Goal: Task Accomplishment & Management: Use online tool/utility

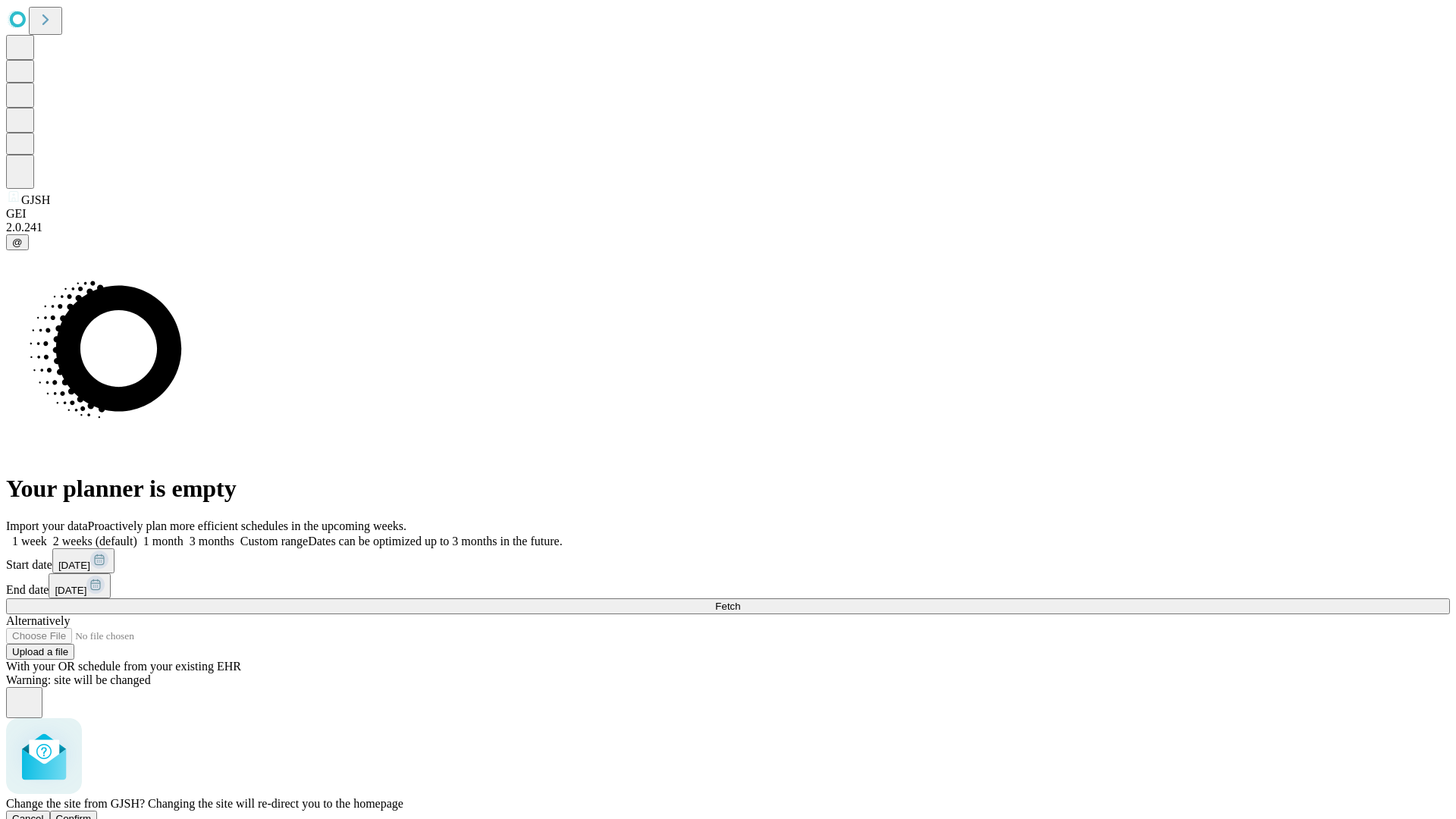
click at [91, 813] on span "Confirm" at bounding box center [73, 818] width 35 height 11
click at [184, 535] on label "1 month" at bounding box center [160, 541] width 47 height 13
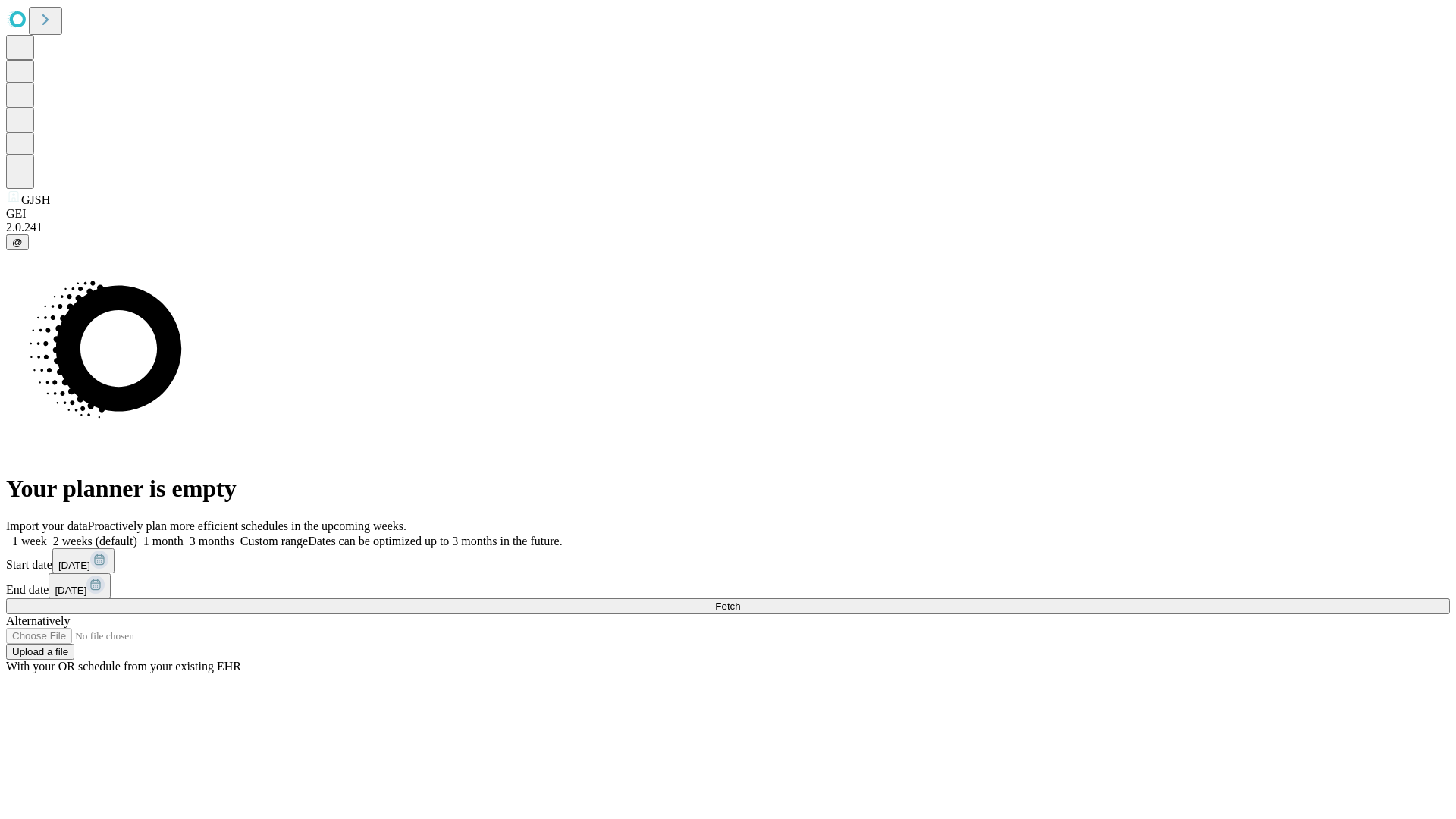
click at [740, 601] on span "Fetch" at bounding box center [728, 606] width 25 height 11
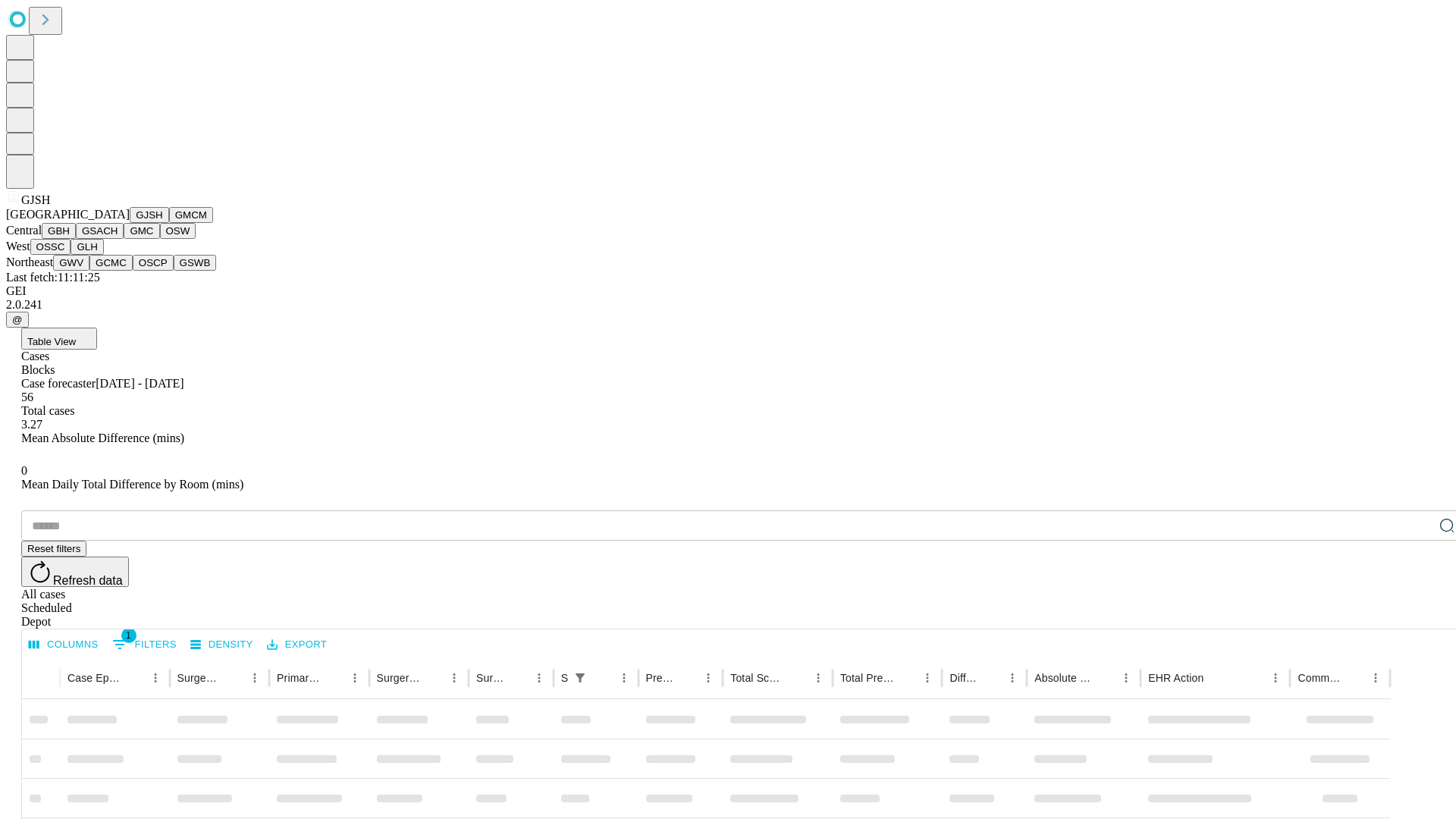
click at [169, 223] on button "GMCM" at bounding box center [191, 215] width 44 height 16
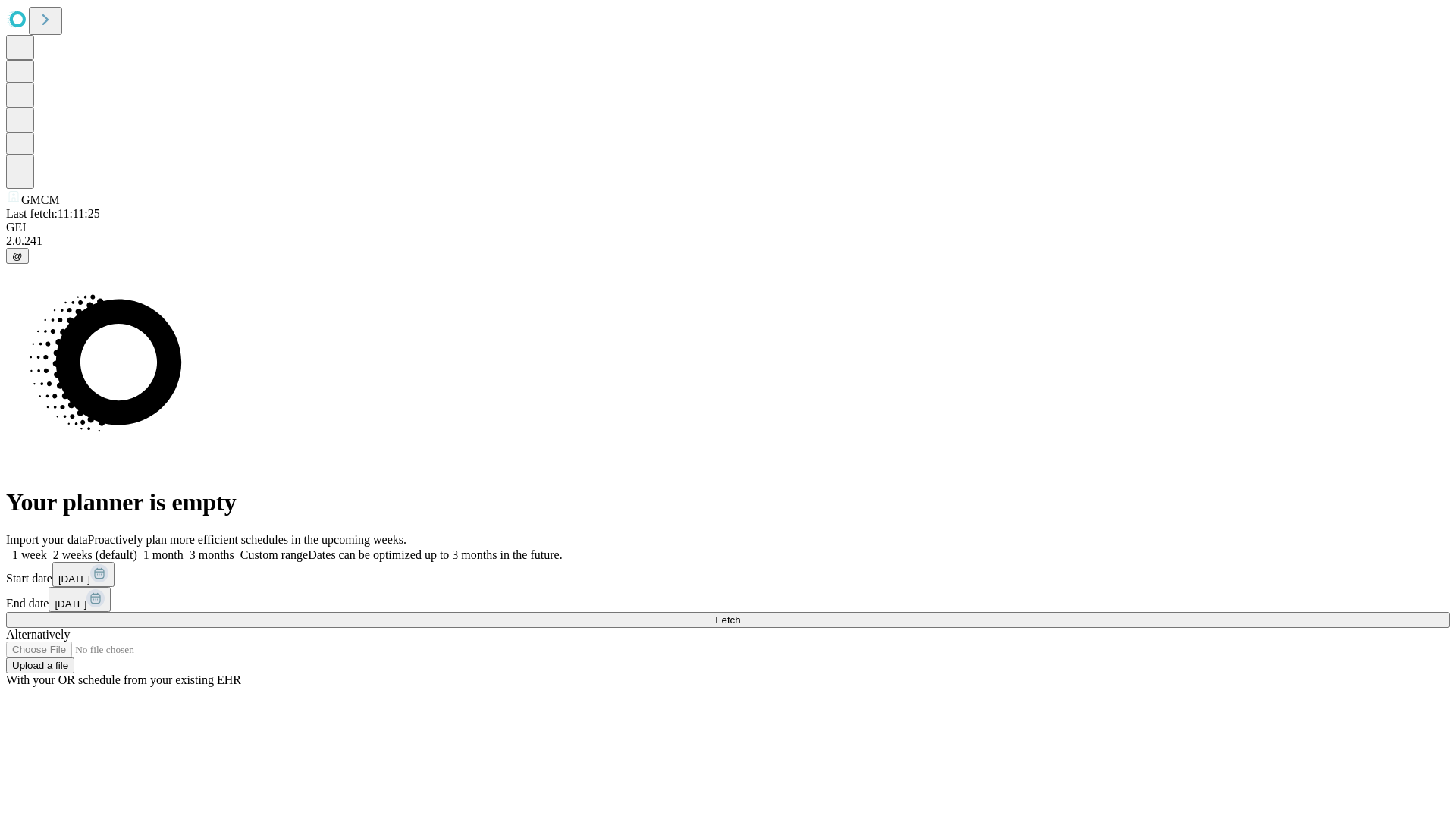
click at [184, 548] on label "1 month" at bounding box center [160, 554] width 47 height 13
click at [740, 615] on span "Fetch" at bounding box center [728, 620] width 25 height 11
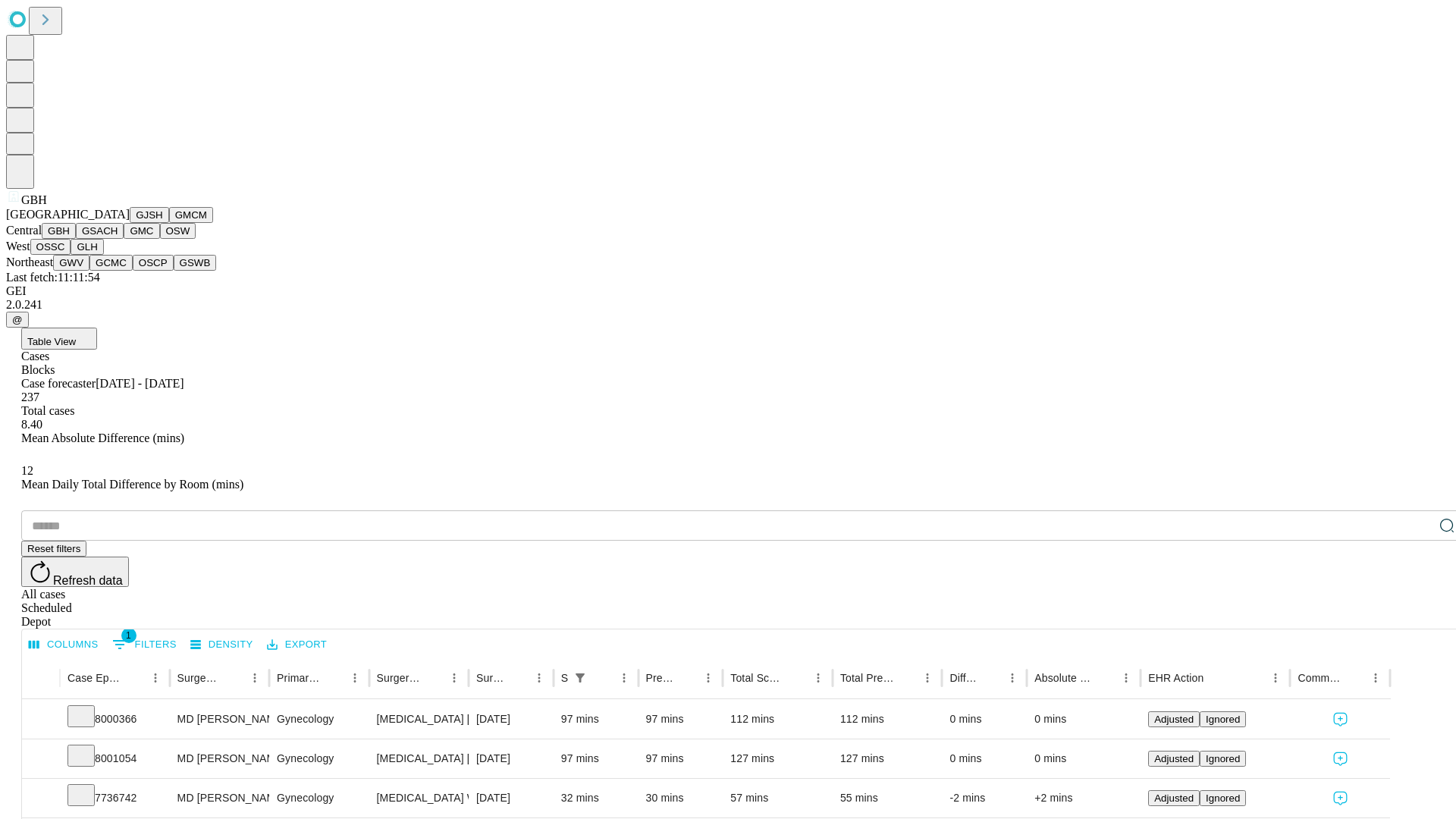
click at [117, 239] on button "GSACH" at bounding box center [99, 231] width 47 height 16
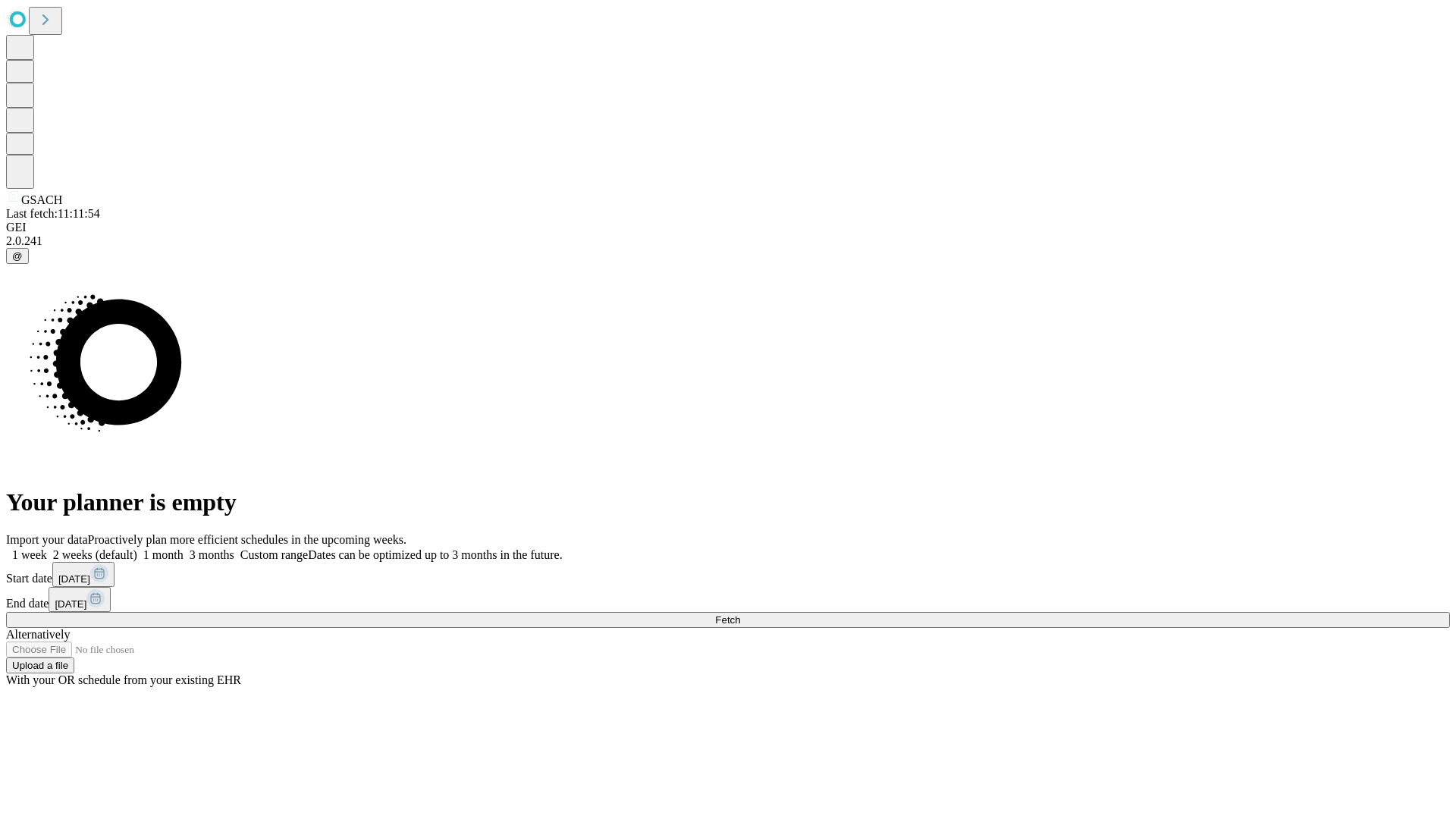
click at [184, 548] on label "1 month" at bounding box center [160, 554] width 47 height 13
click at [740, 615] on span "Fetch" at bounding box center [728, 620] width 25 height 11
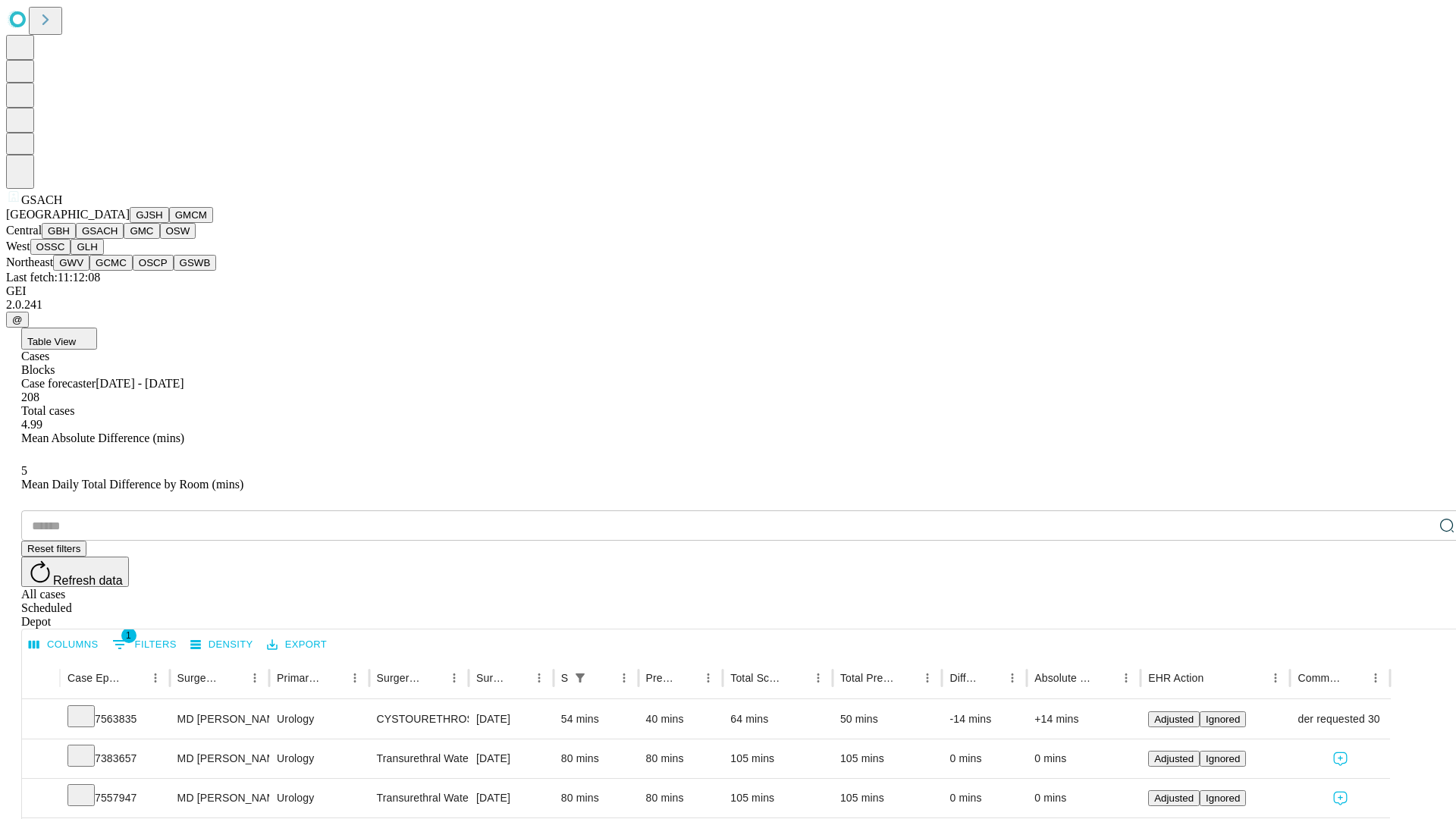
click at [123, 239] on button "GMC" at bounding box center [141, 231] width 35 height 16
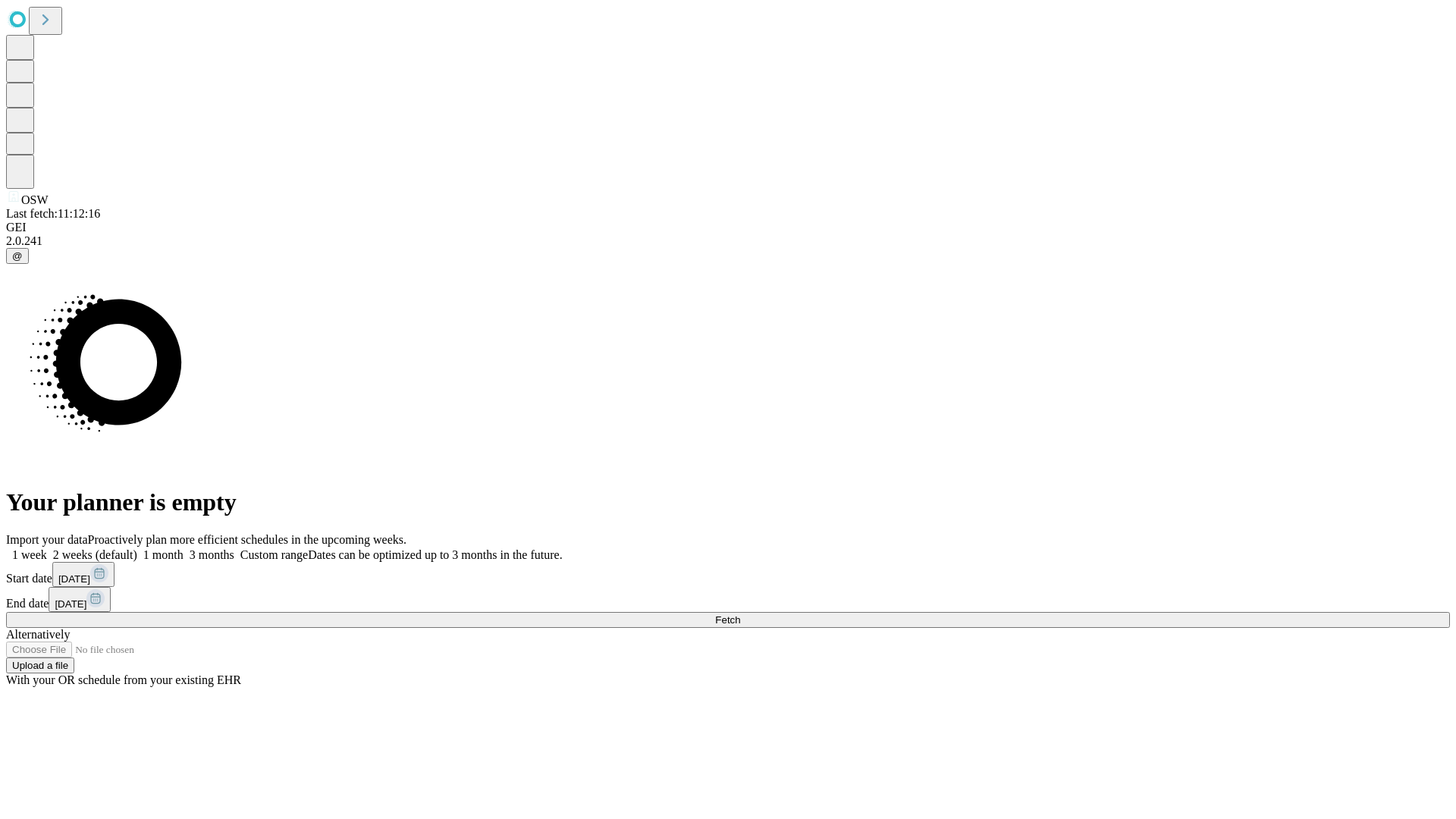
click at [184, 548] on label "1 month" at bounding box center [160, 554] width 47 height 13
click at [740, 615] on span "Fetch" at bounding box center [728, 620] width 25 height 11
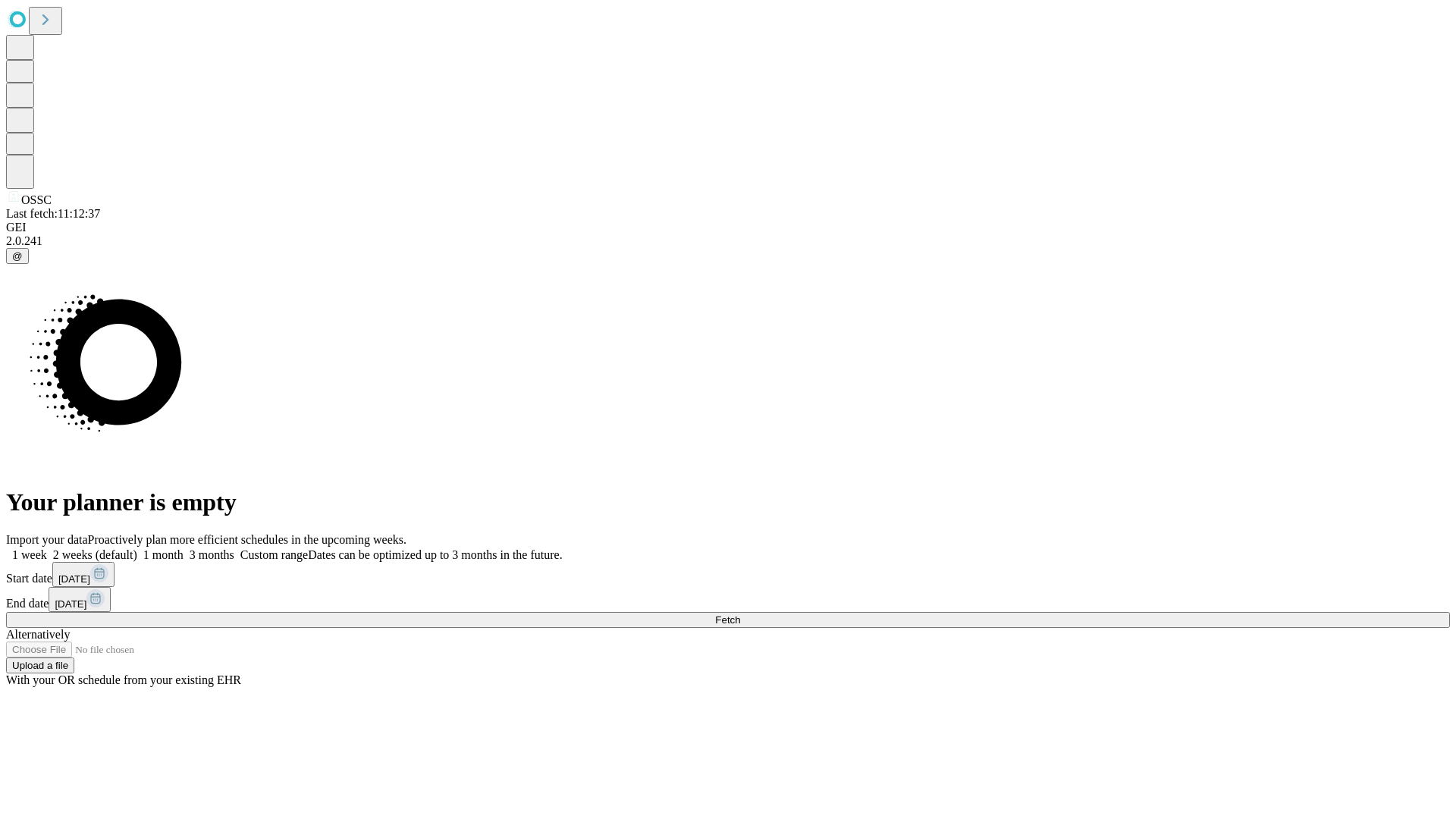
click at [184, 548] on label "1 month" at bounding box center [160, 554] width 47 height 13
click at [740, 615] on span "Fetch" at bounding box center [728, 620] width 25 height 11
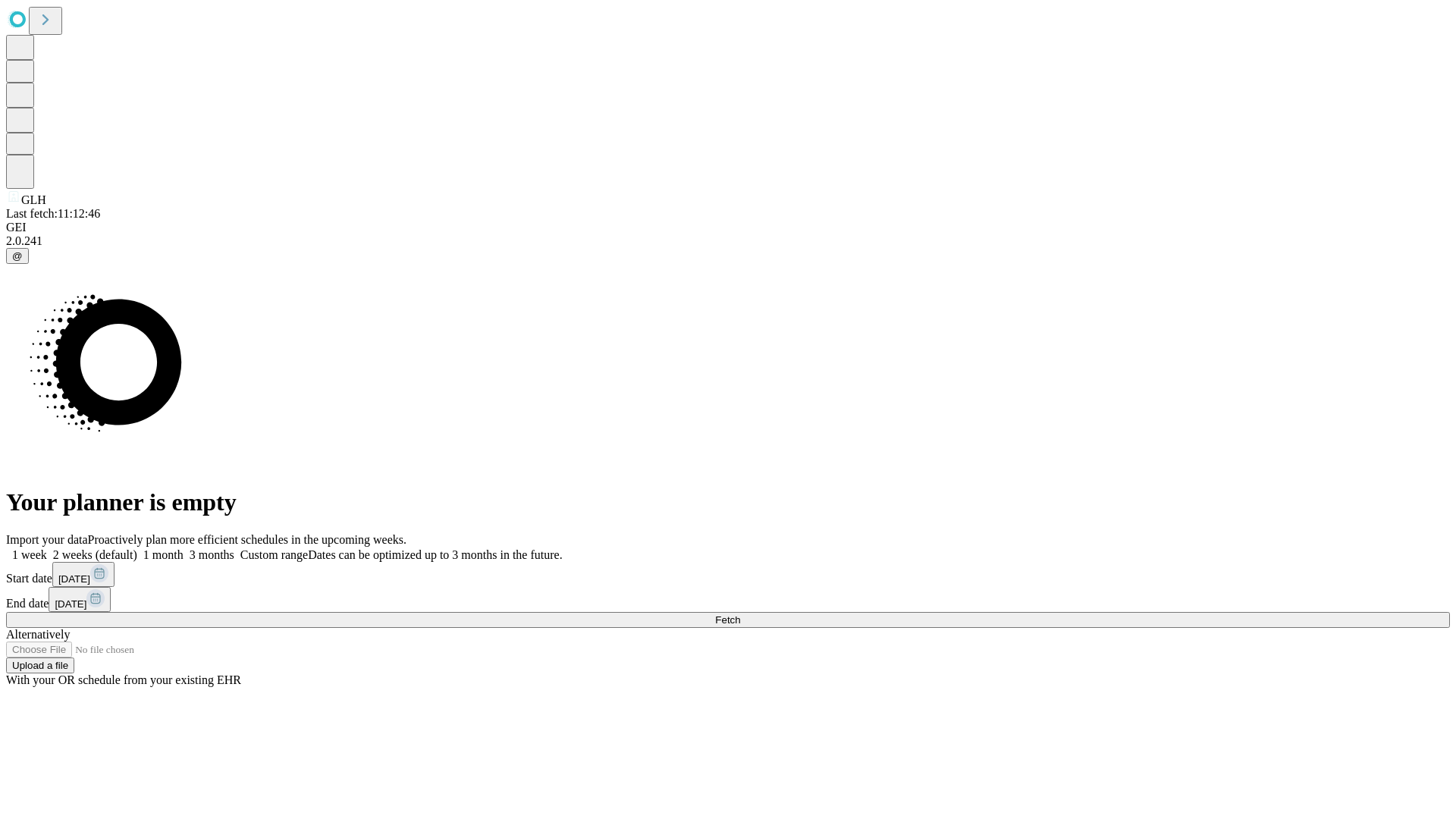
click at [184, 548] on label "1 month" at bounding box center [160, 554] width 47 height 13
click at [740, 615] on span "Fetch" at bounding box center [728, 620] width 25 height 11
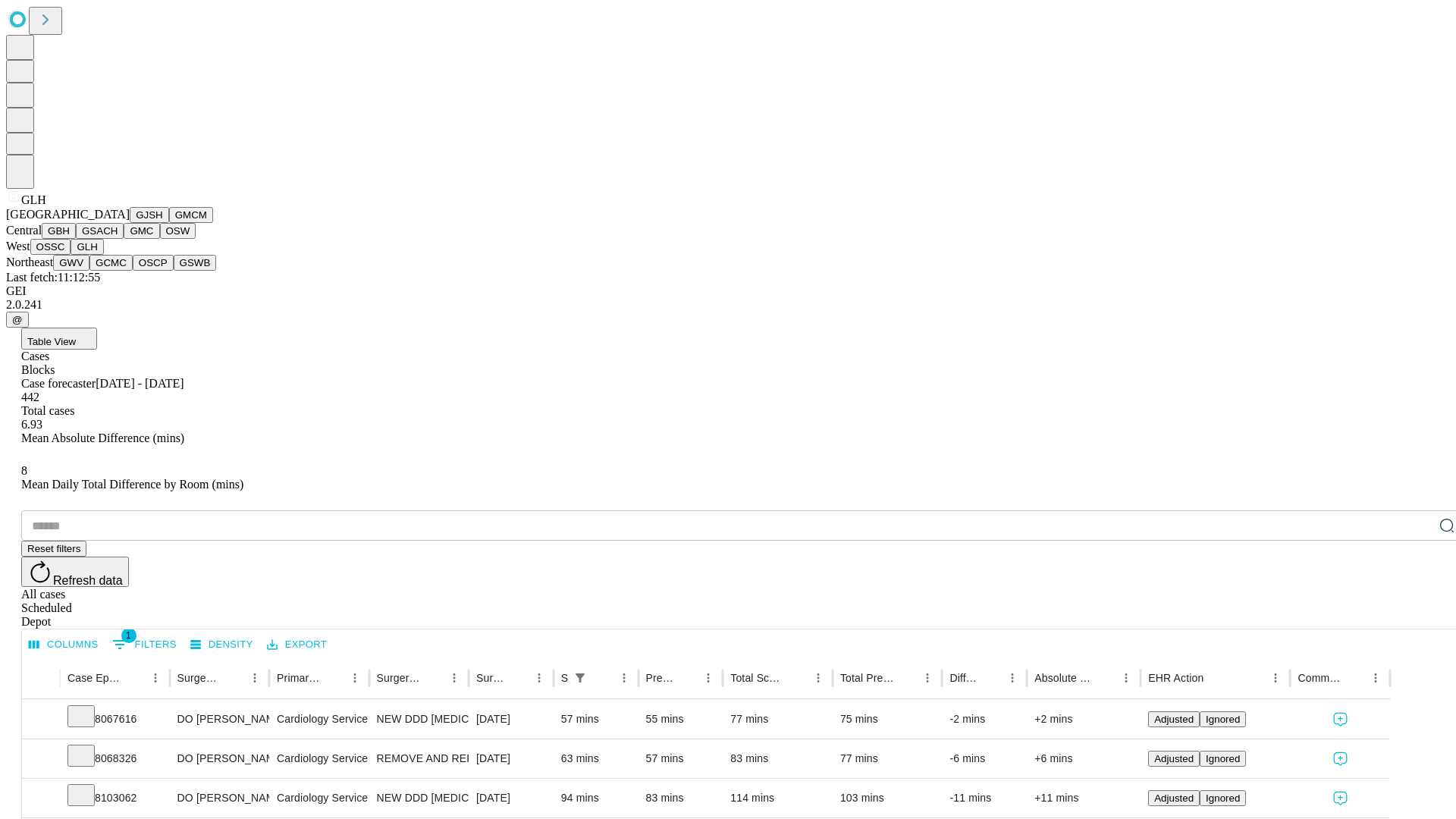
click at [90, 271] on button "GWV" at bounding box center [72, 263] width 36 height 16
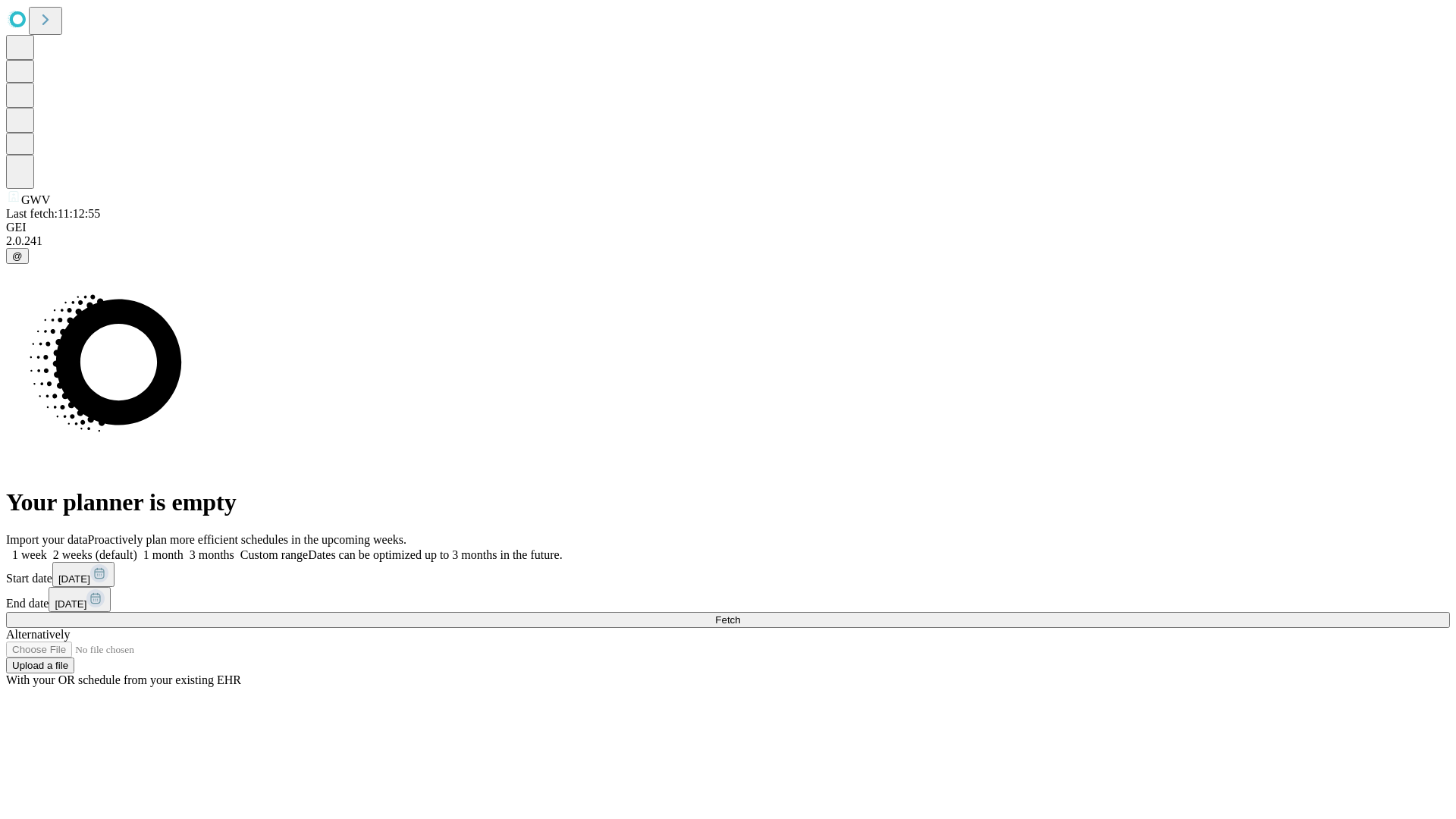
click at [184, 548] on label "1 month" at bounding box center [160, 554] width 47 height 13
click at [740, 615] on span "Fetch" at bounding box center [728, 620] width 25 height 11
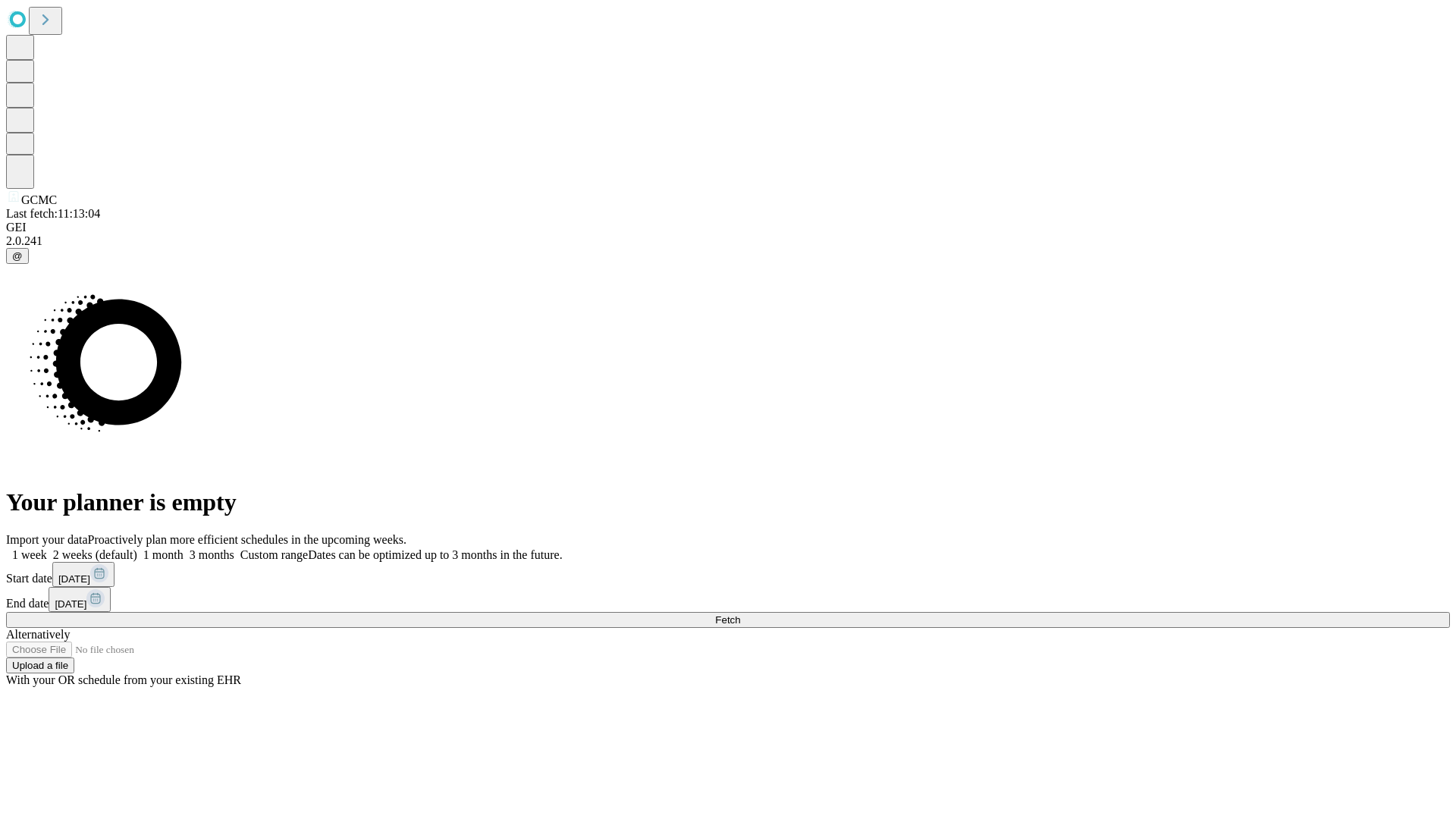
click at [184, 548] on label "1 month" at bounding box center [160, 554] width 47 height 13
click at [740, 615] on span "Fetch" at bounding box center [728, 620] width 25 height 11
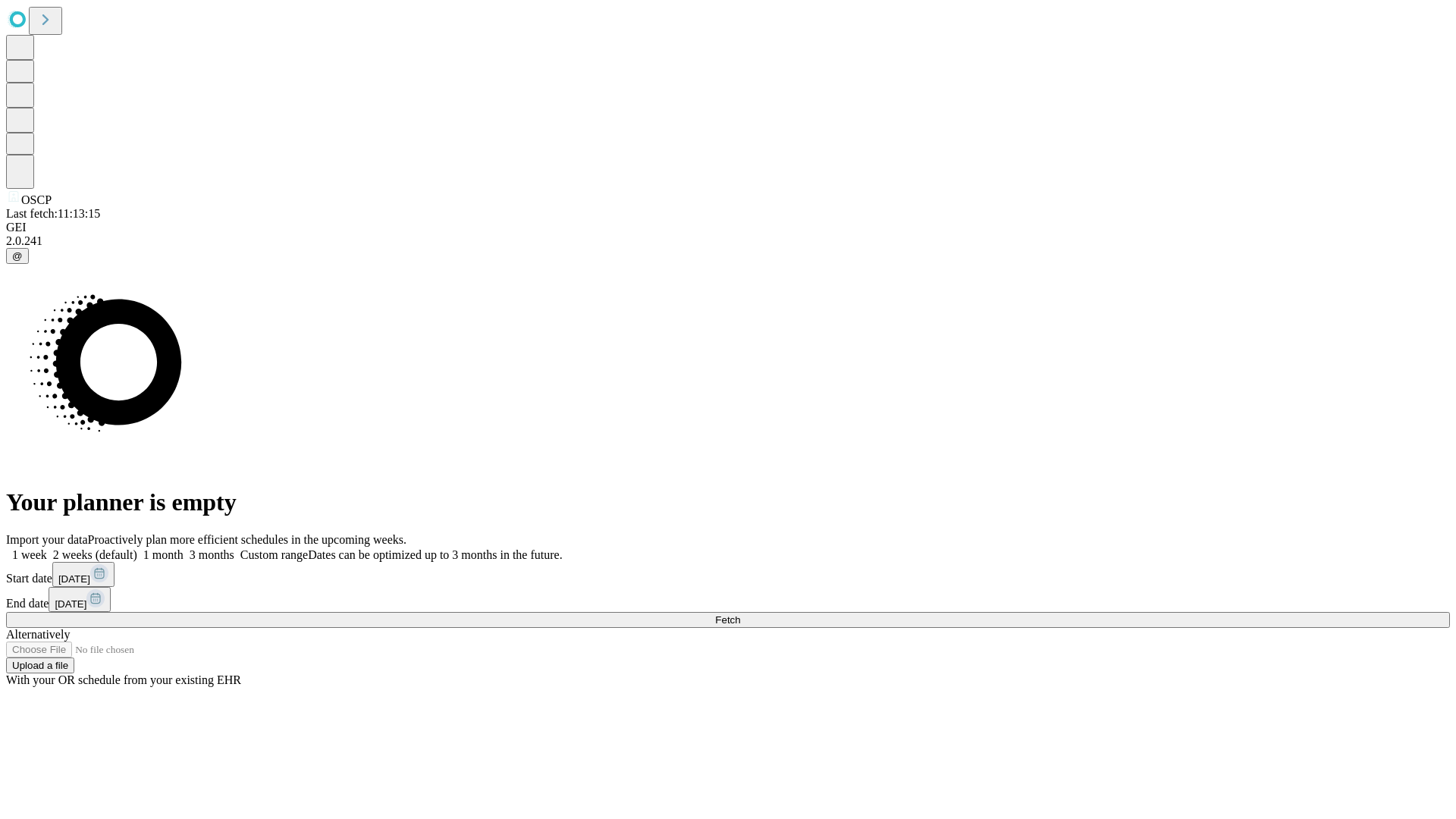
click at [740, 615] on span "Fetch" at bounding box center [728, 620] width 25 height 11
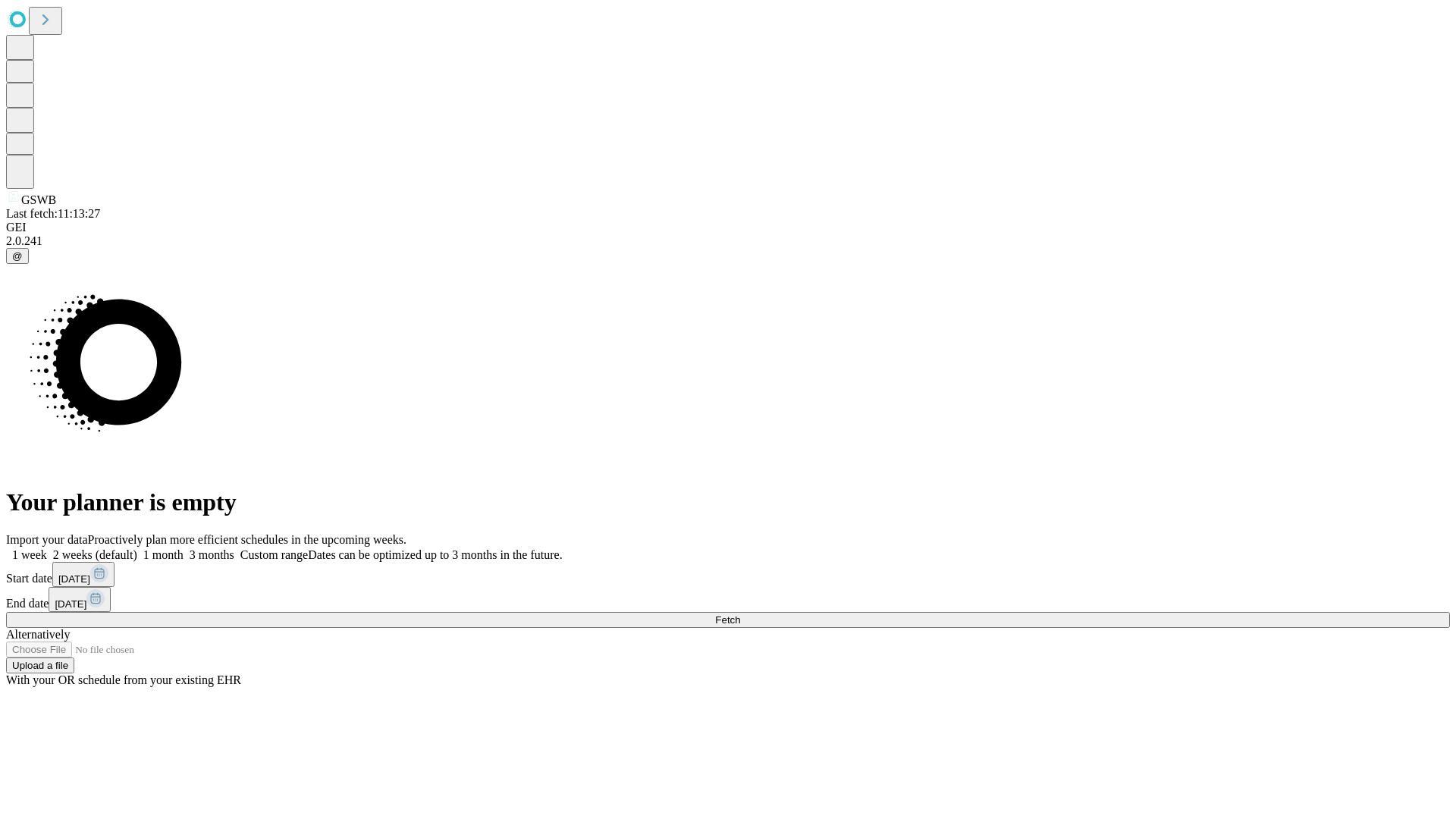
click at [184, 548] on label "1 month" at bounding box center [160, 554] width 47 height 13
click at [740, 615] on span "Fetch" at bounding box center [728, 620] width 25 height 11
